Goal: Find specific page/section: Find specific page/section

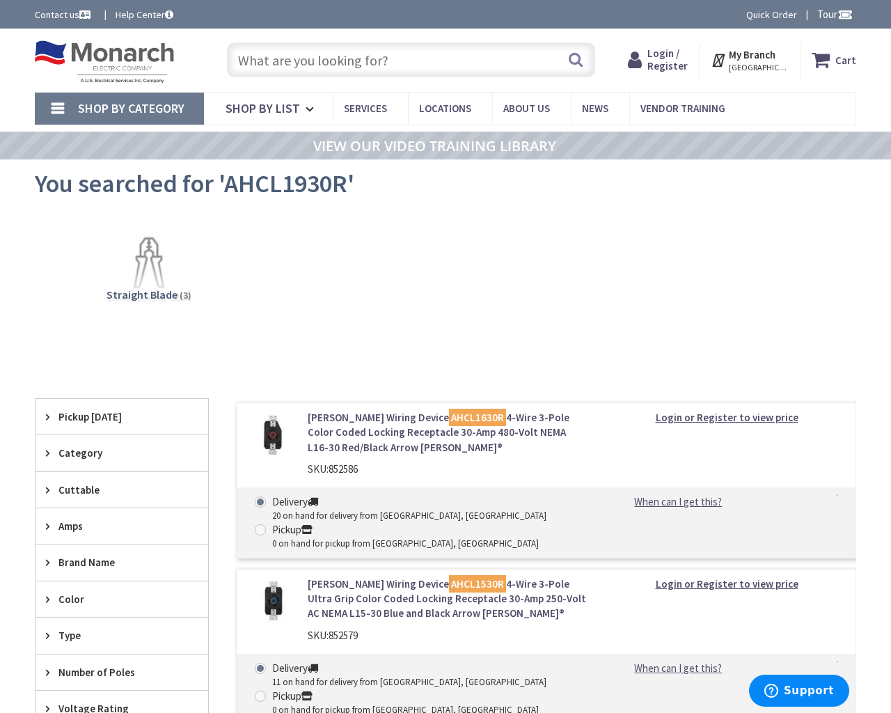
type input "[GEOGRAPHIC_DATA], [GEOGRAPHIC_DATA]"
